Goal: Transaction & Acquisition: Obtain resource

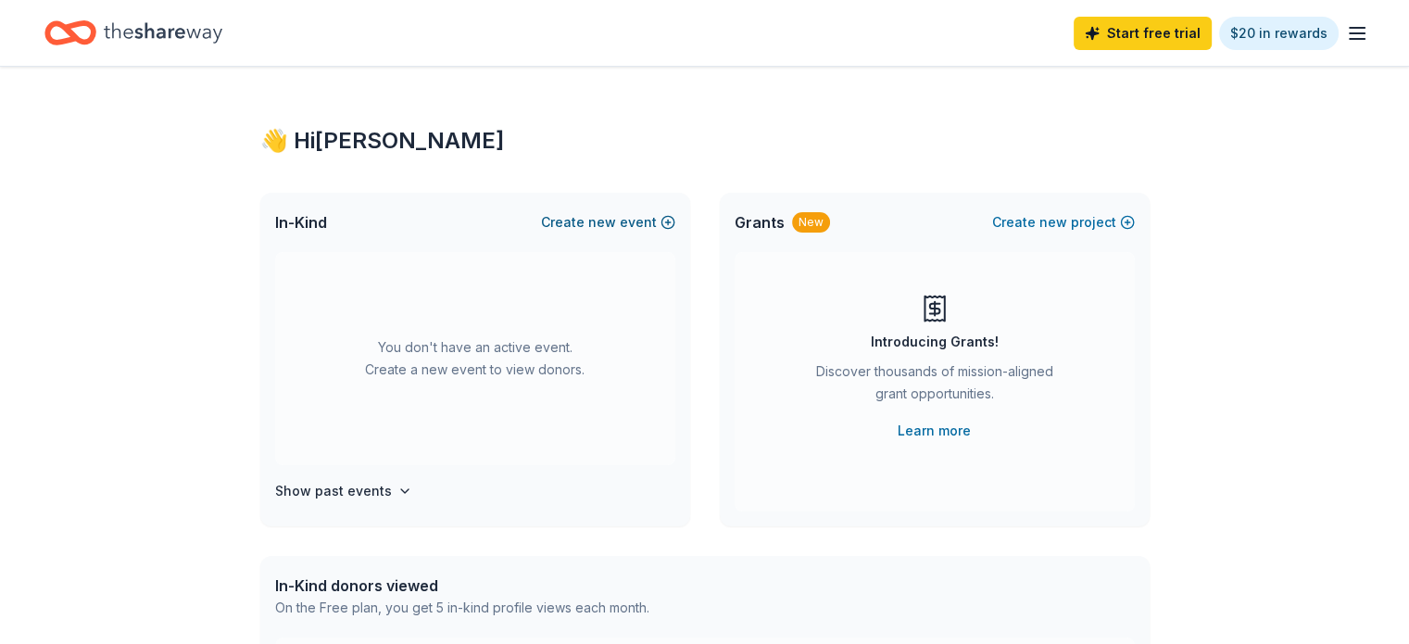
click at [593, 220] on span "new" at bounding box center [602, 222] width 28 height 22
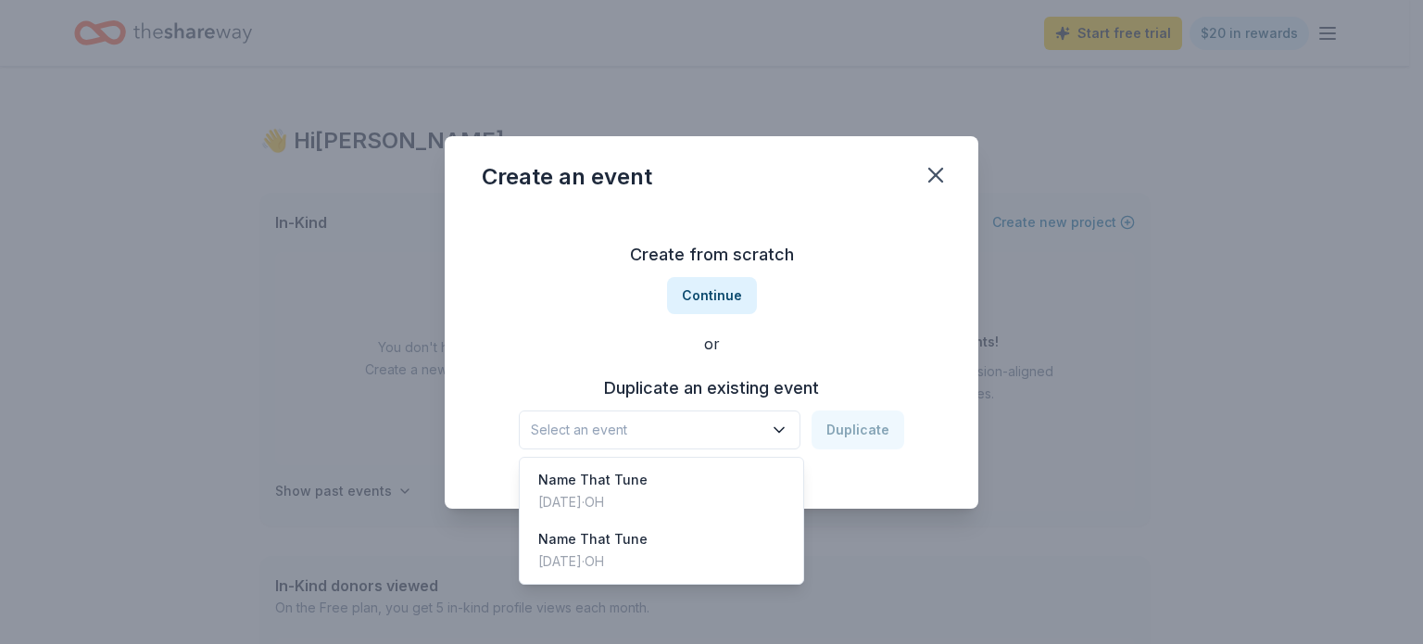
click at [785, 433] on icon "button" at bounding box center [779, 430] width 19 height 19
click at [593, 547] on div "Name That Tune" at bounding box center [592, 539] width 109 height 22
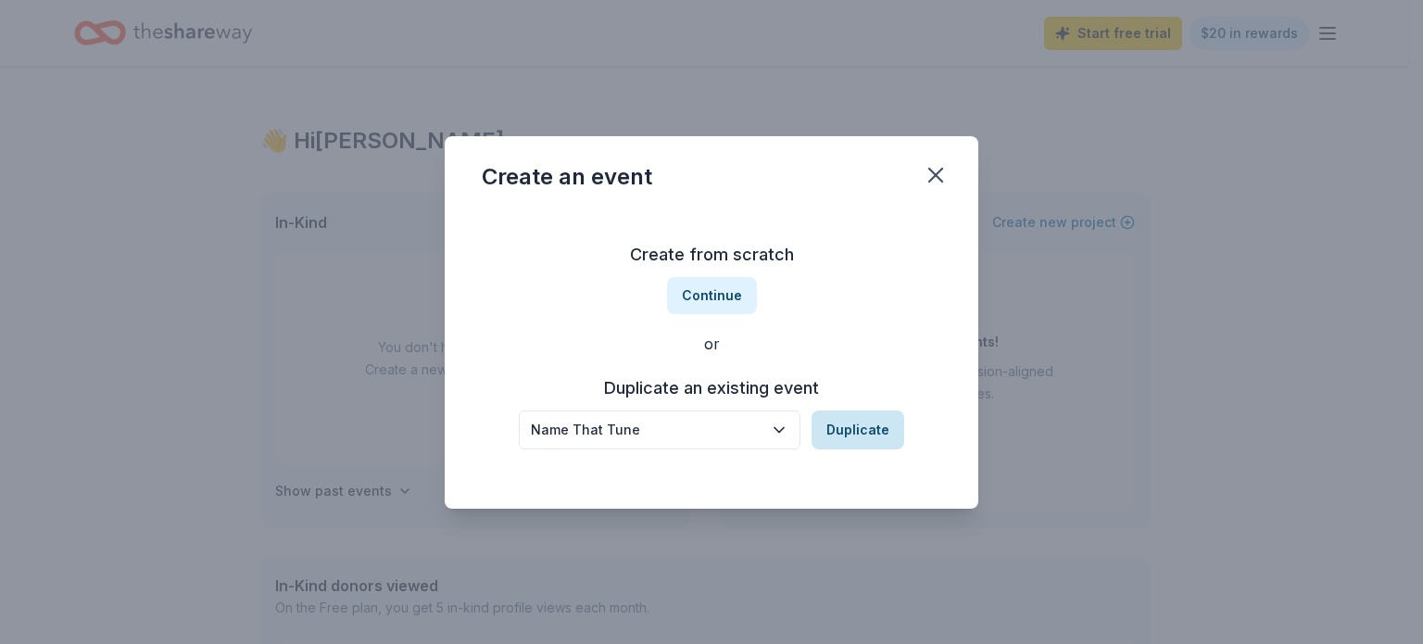
click at [875, 425] on button "Duplicate" at bounding box center [857, 429] width 93 height 39
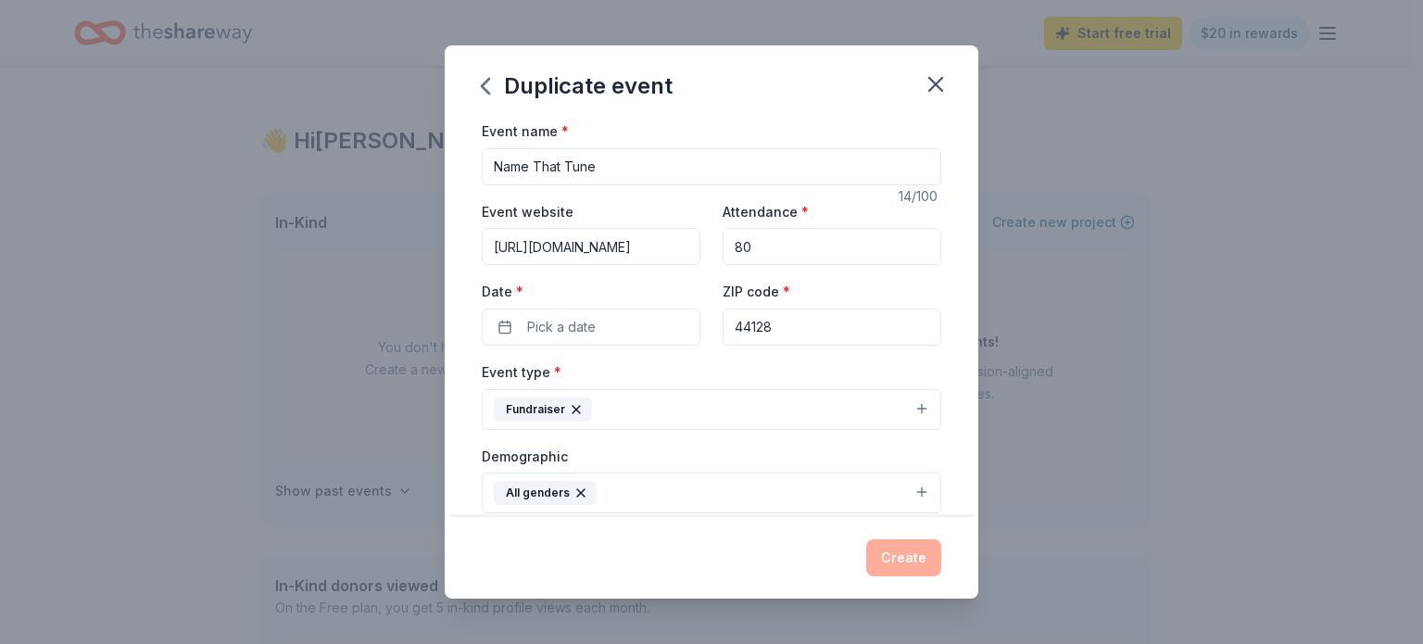
click at [760, 247] on input "80" at bounding box center [831, 246] width 219 height 37
type input "8"
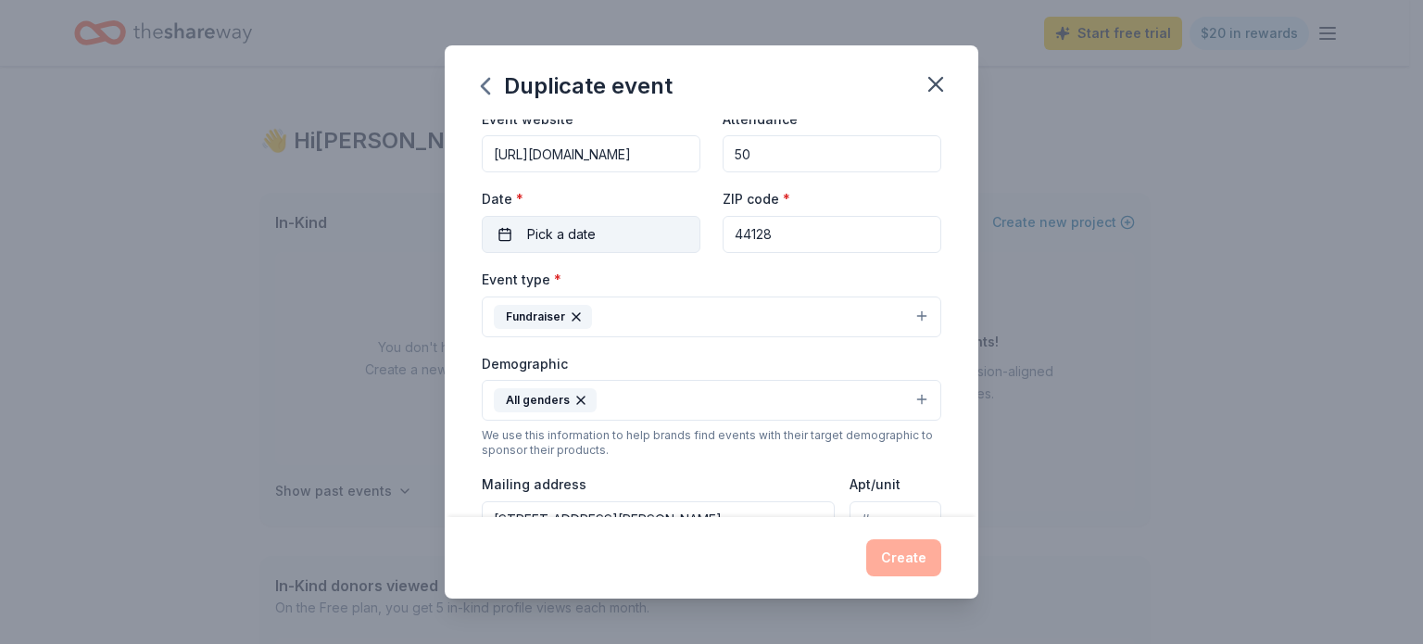
type input "50"
click at [591, 240] on span "Pick a date" at bounding box center [561, 234] width 69 height 22
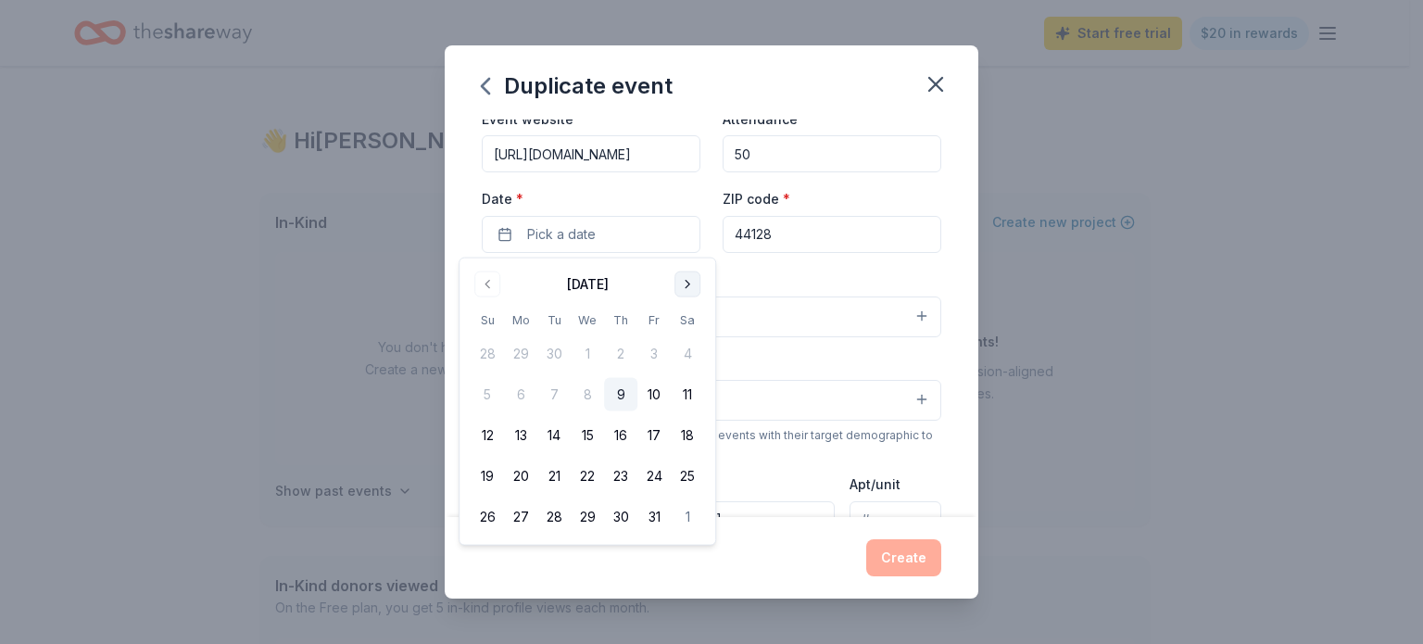
click at [685, 280] on button "Go to next month" at bounding box center [687, 284] width 26 height 26
click at [557, 398] on button "4" at bounding box center [553, 394] width 33 height 33
click at [872, 281] on div "Event type * Fundraiser" at bounding box center [711, 302] width 459 height 69
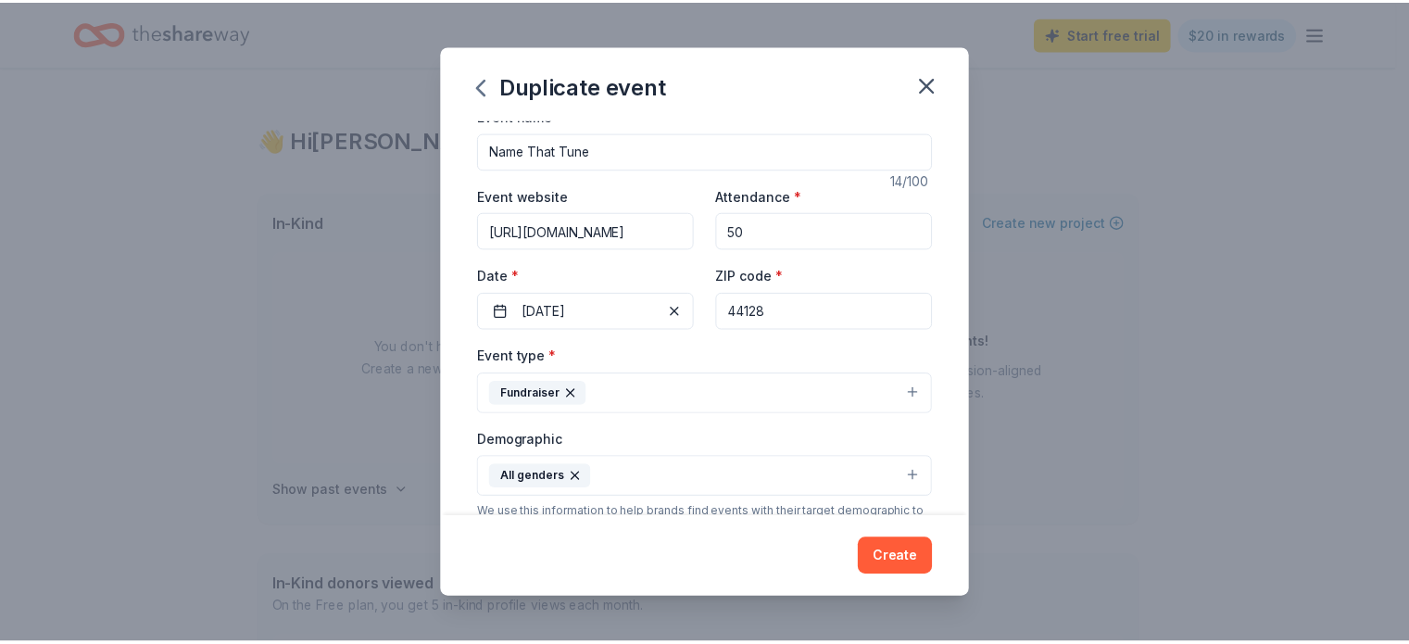
scroll to position [0, 0]
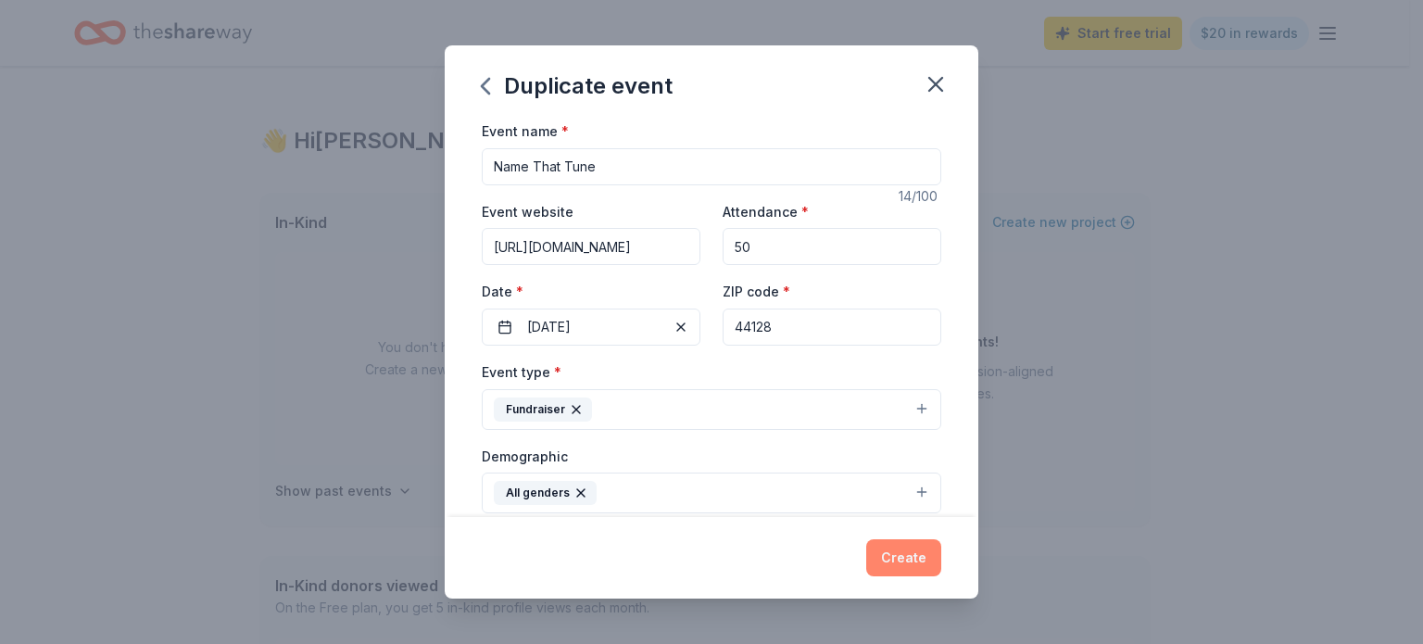
click at [900, 548] on button "Create" at bounding box center [903, 557] width 75 height 37
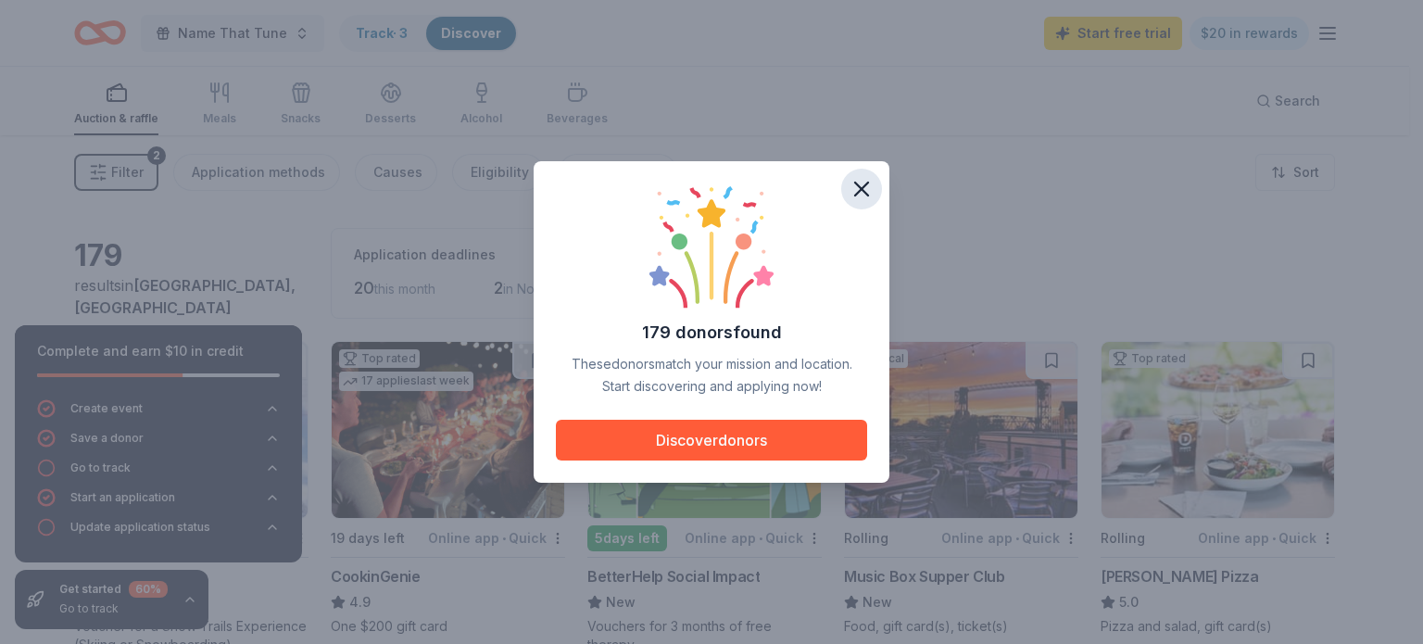
click at [869, 190] on icon "button" at bounding box center [861, 189] width 26 height 26
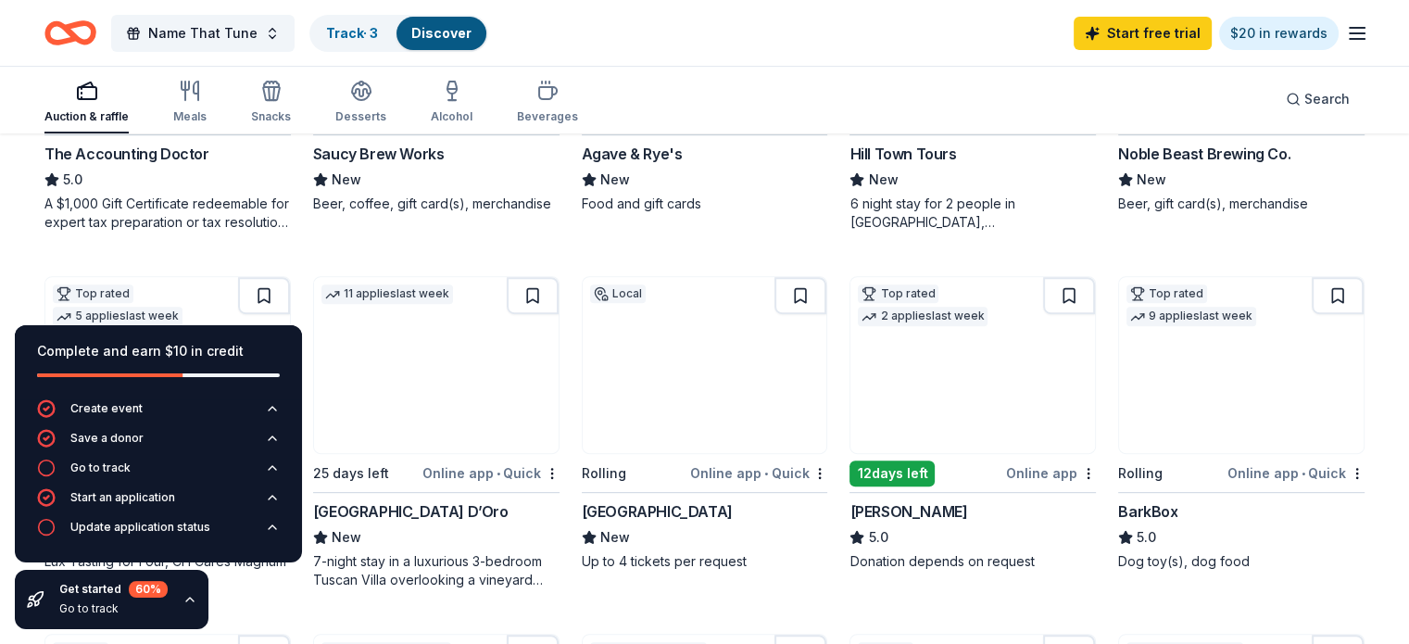
scroll to position [571, 0]
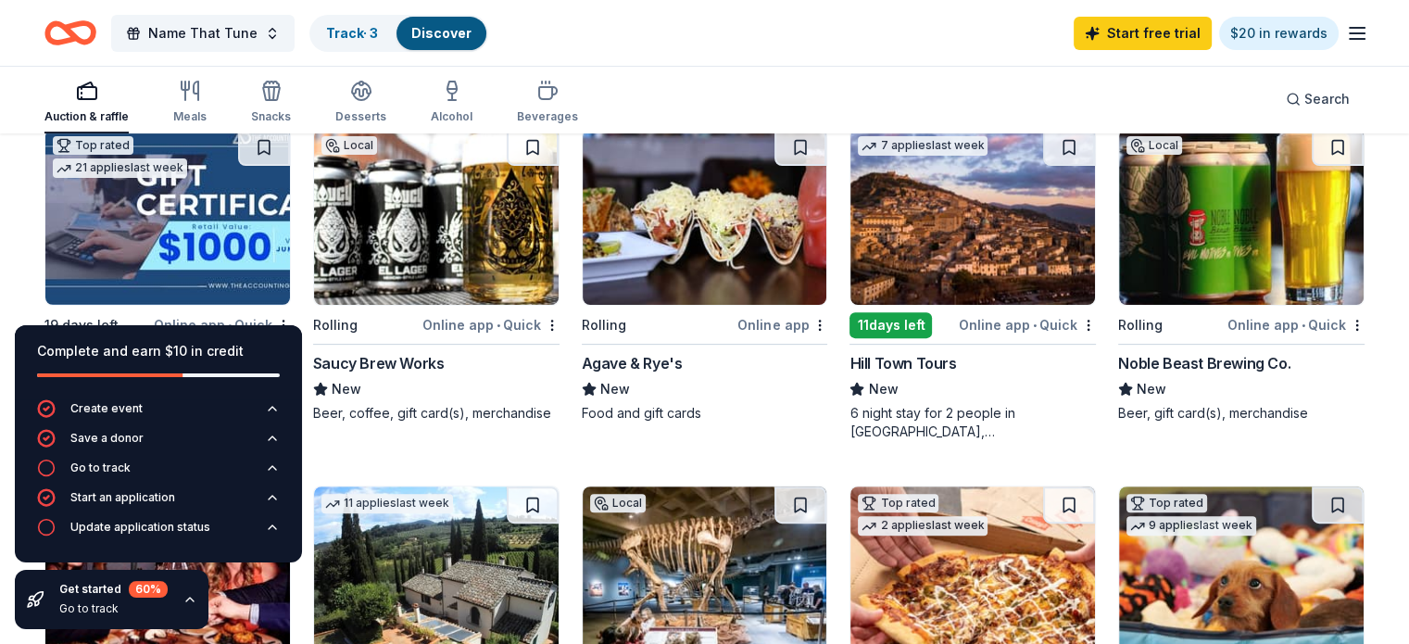
click at [659, 355] on div "Agave & Rye's" at bounding box center [632, 363] width 101 height 22
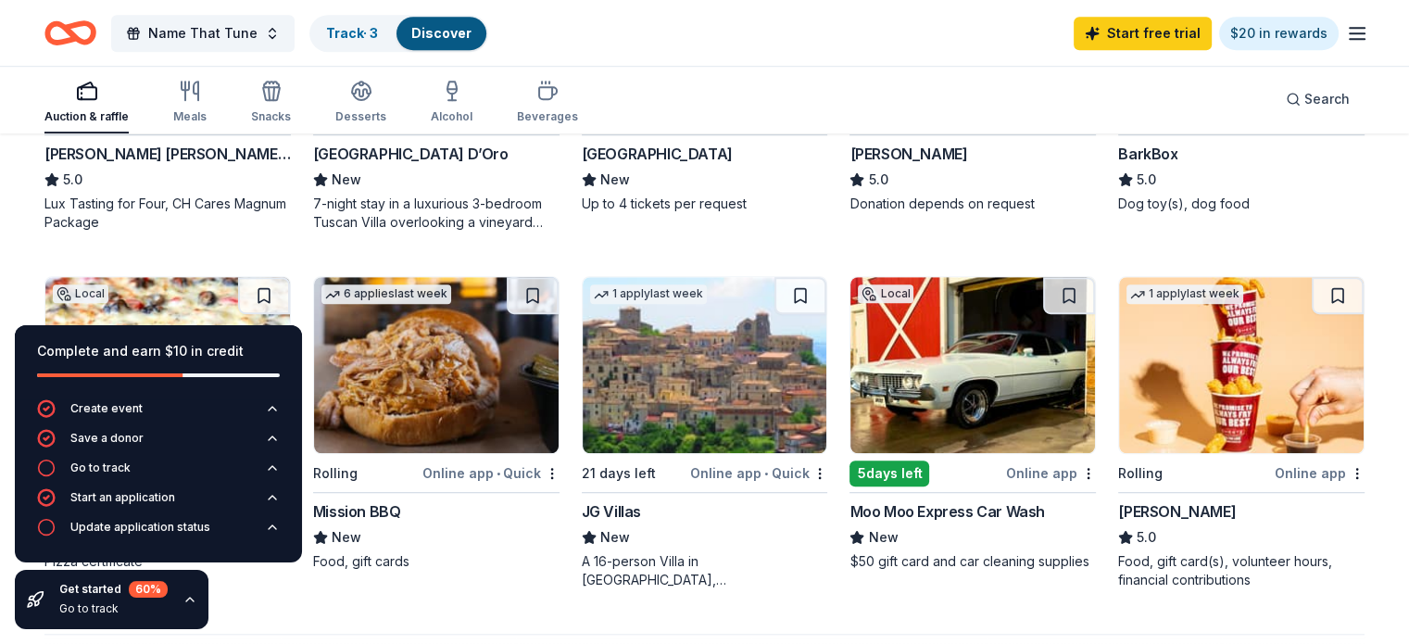
scroll to position [1137, 0]
click at [933, 349] on img at bounding box center [972, 365] width 245 height 176
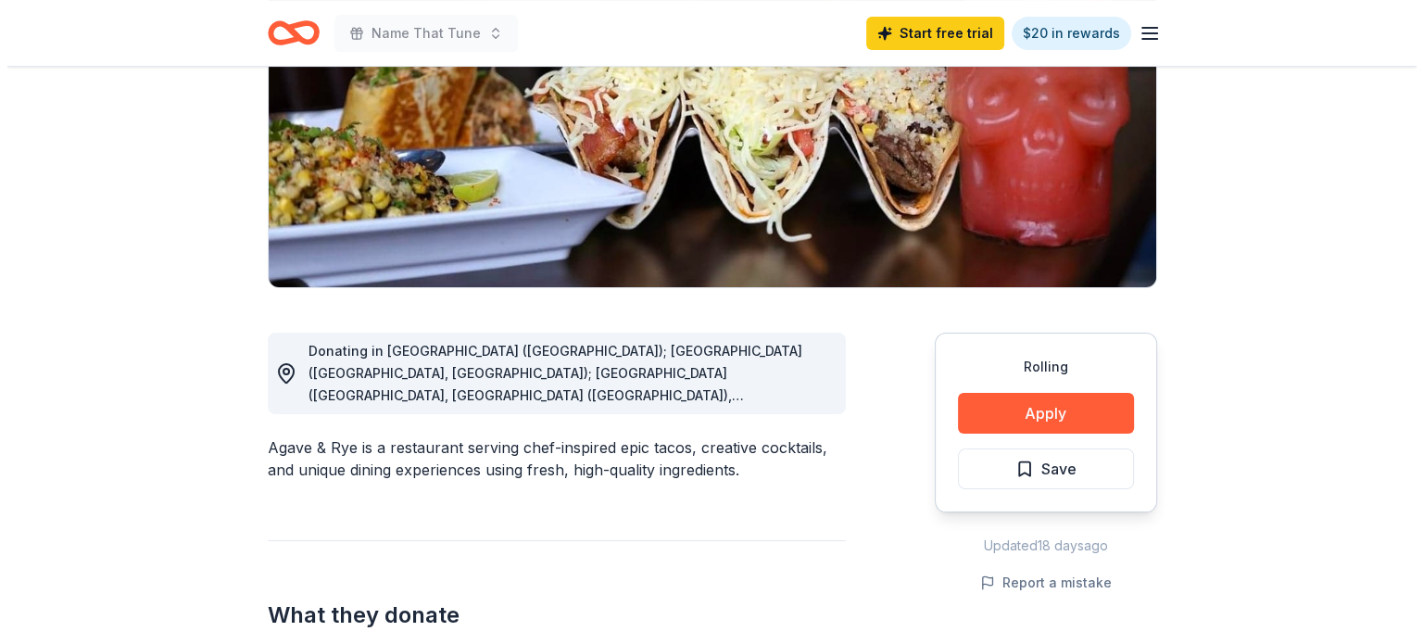
scroll to position [278, 0]
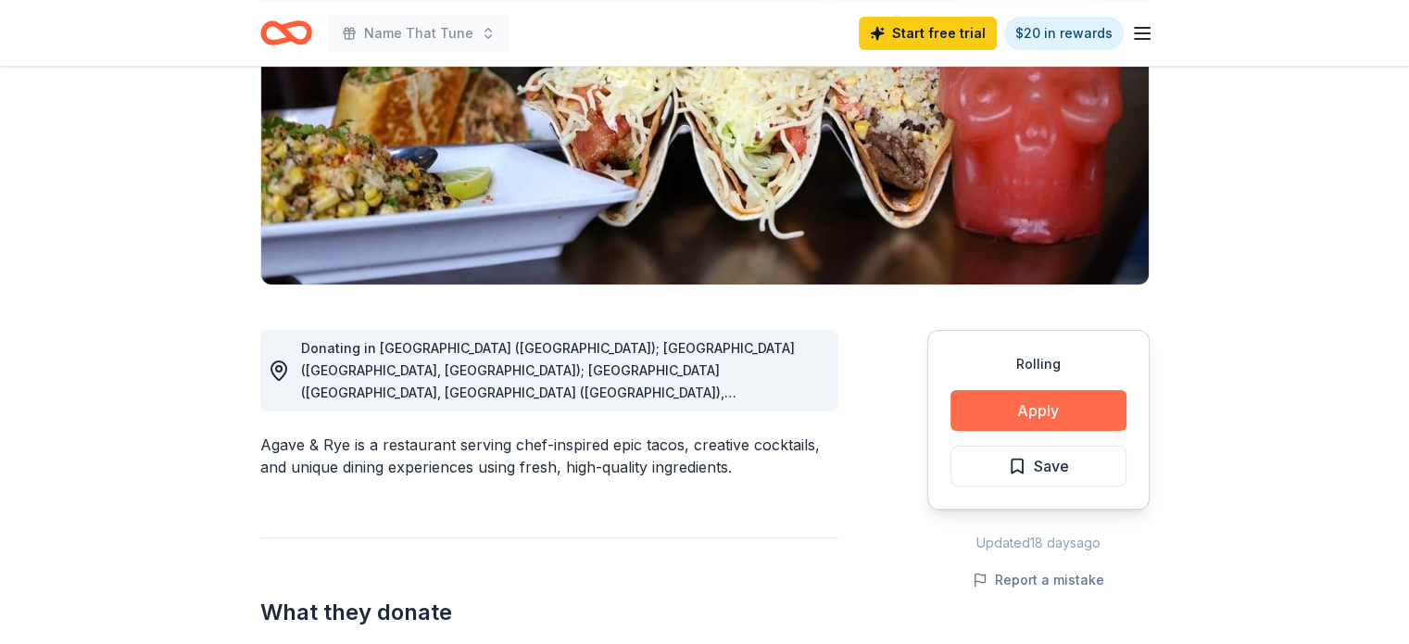
click at [998, 401] on button "Apply" at bounding box center [1038, 410] width 176 height 41
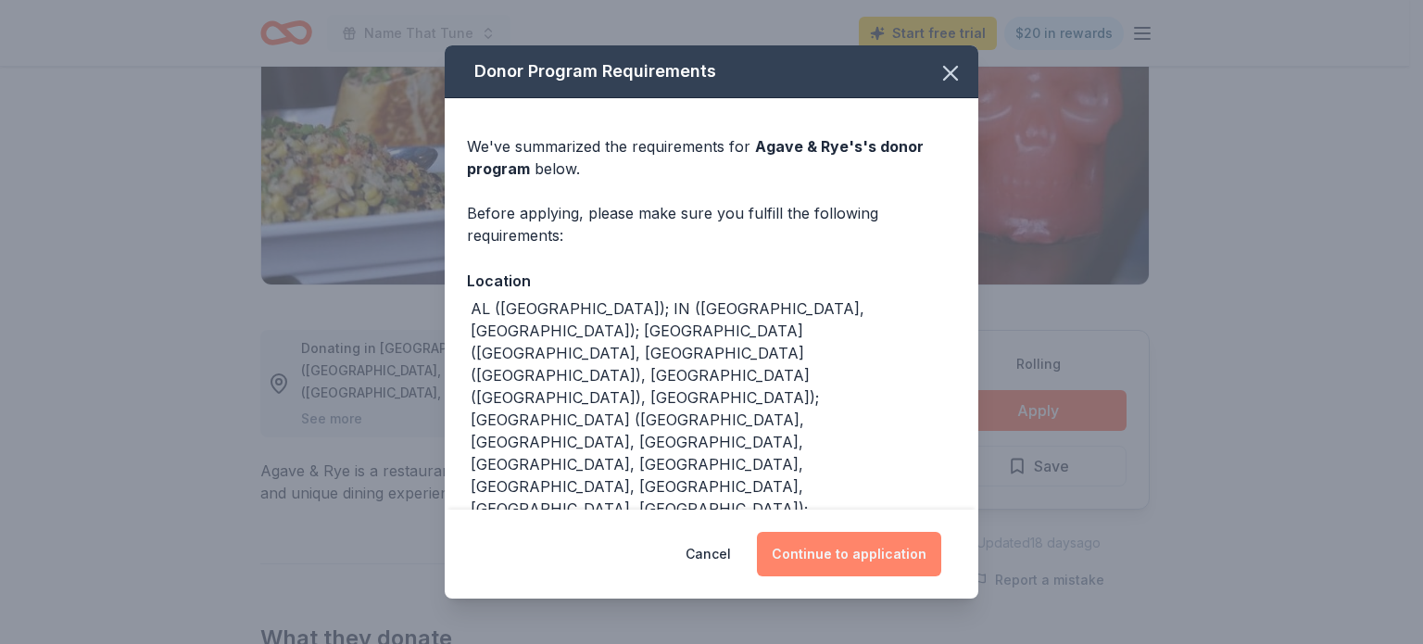
click at [882, 559] on button "Continue to application" at bounding box center [849, 554] width 184 height 44
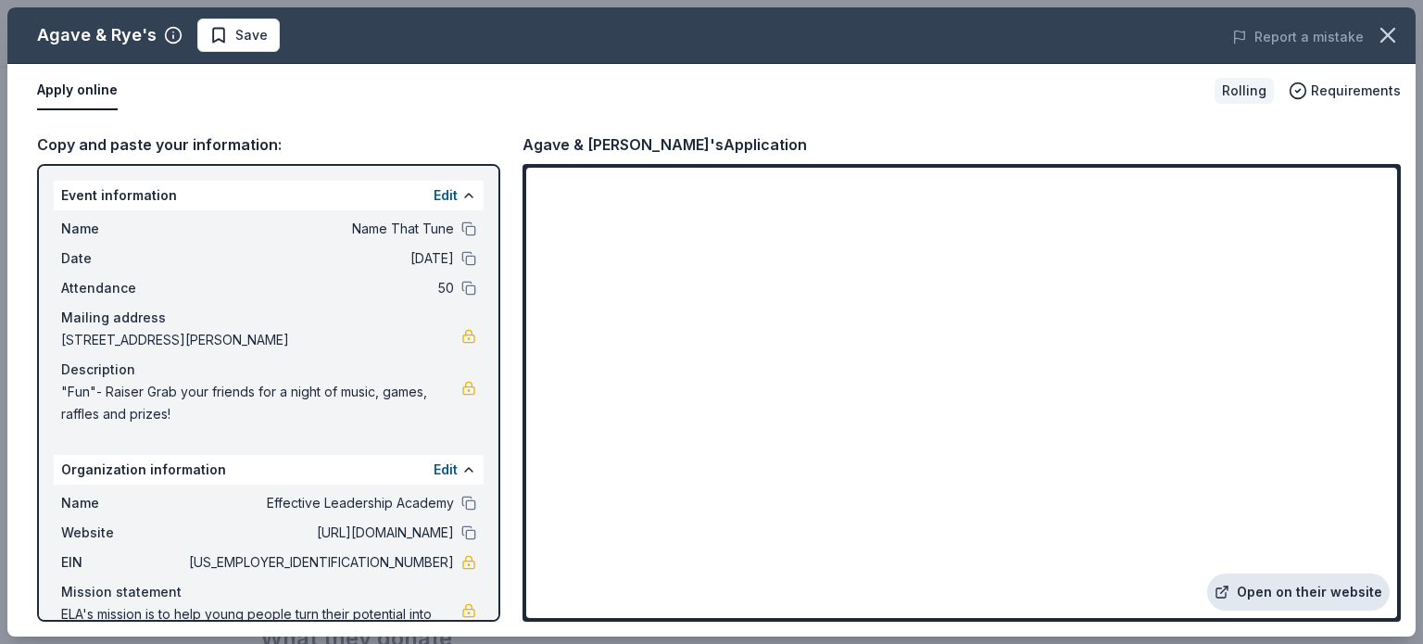
click at [1278, 588] on link "Open on their website" at bounding box center [1298, 591] width 182 height 37
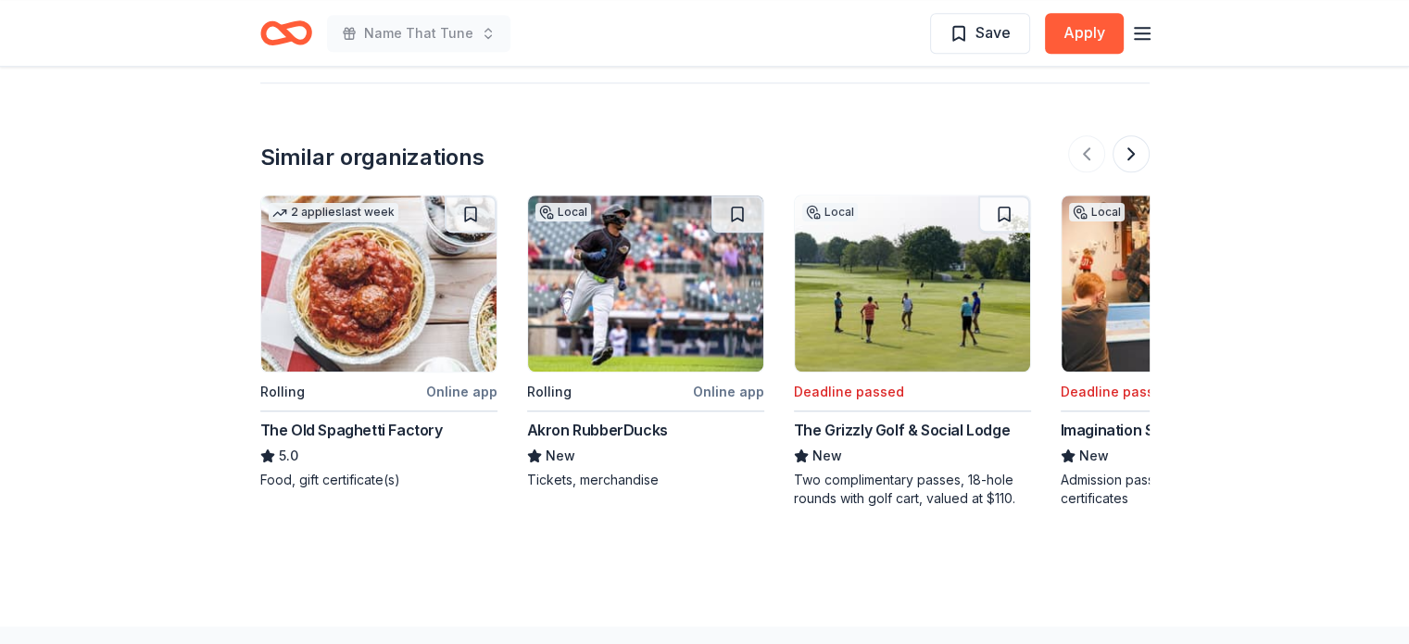
click at [621, 297] on img at bounding box center [645, 283] width 235 height 176
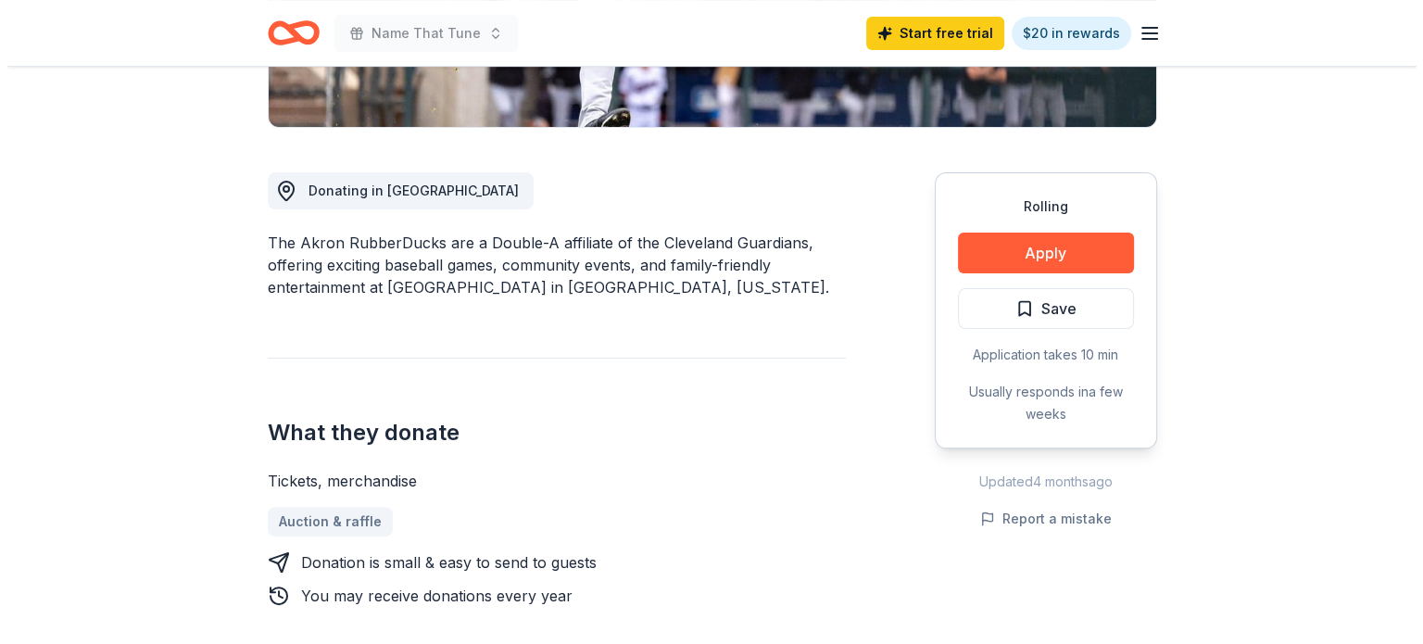
scroll to position [436, 0]
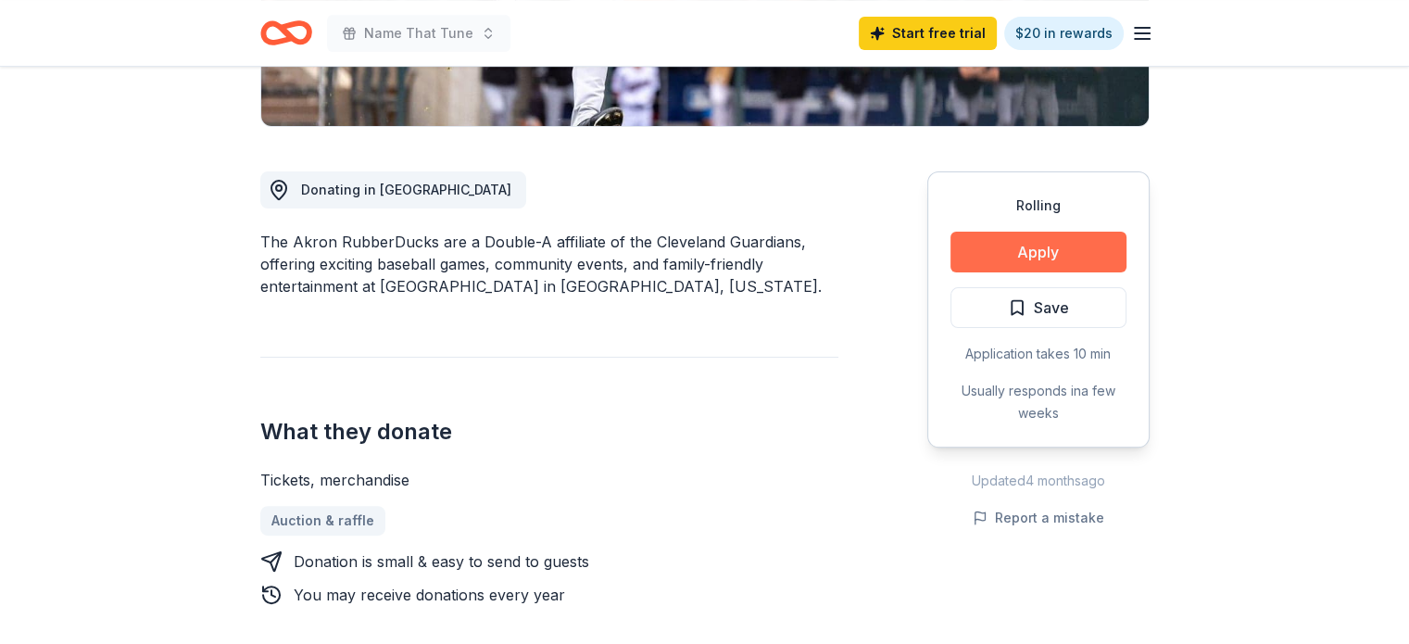
click at [1015, 257] on button "Apply" at bounding box center [1038, 252] width 176 height 41
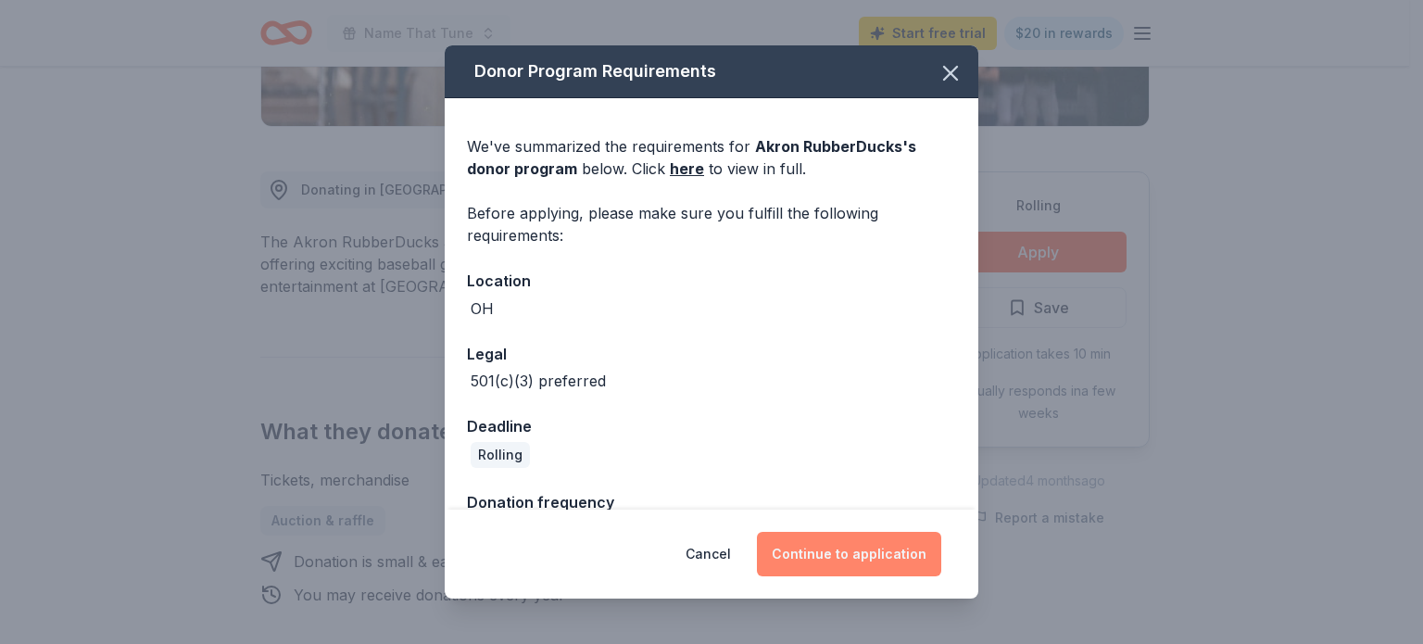
click at [844, 561] on button "Continue to application" at bounding box center [849, 554] width 184 height 44
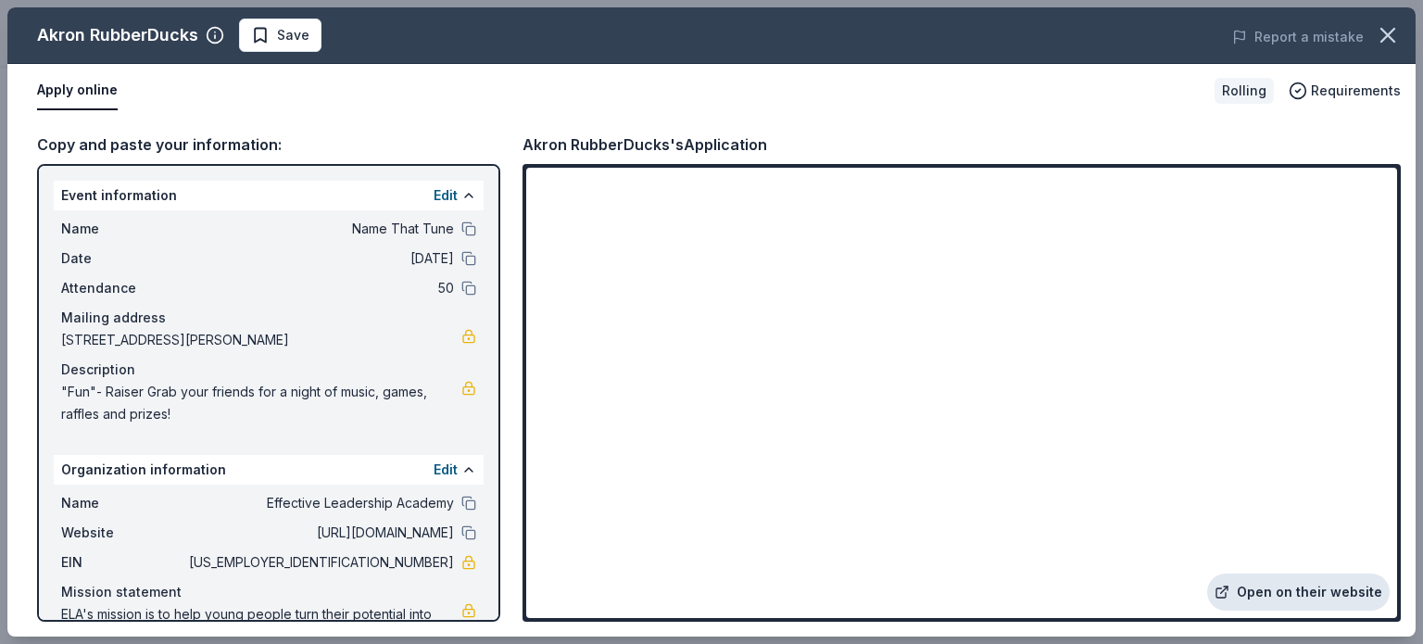
click at [1308, 589] on link "Open on their website" at bounding box center [1298, 591] width 182 height 37
